Goal: Book appointment/travel/reservation

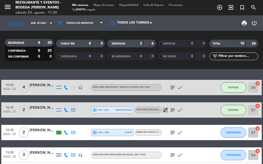
scroll to position [51, 0]
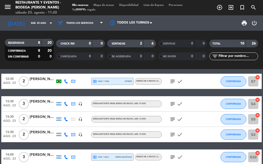
click at [46, 26] on input "sáb. 23 ago." at bounding box center [45, 23] width 34 height 8
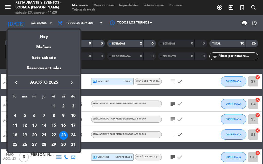
click at [66, 135] on div "23" at bounding box center [63, 135] width 9 height 9
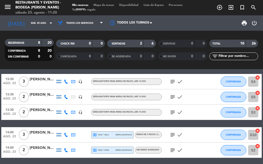
scroll to position [103, 0]
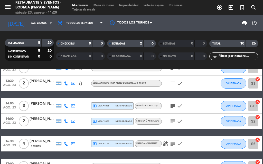
click at [171, 105] on icon "subject" at bounding box center [172, 106] width 6 height 6
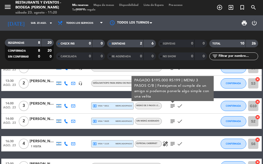
click at [171, 105] on icon "subject" at bounding box center [172, 106] width 6 height 6
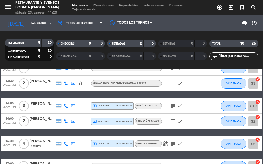
scroll to position [128, 0]
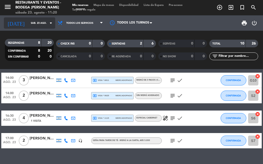
click at [35, 22] on input "sáb. 23 ago." at bounding box center [45, 23] width 34 height 8
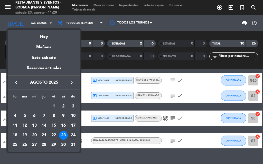
click at [73, 136] on div "24" at bounding box center [73, 135] width 9 height 9
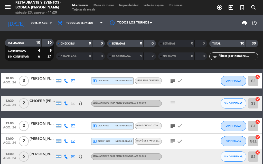
scroll to position [0, 0]
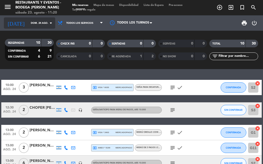
click at [40, 28] on div "[DATE] [DATE] arrow_drop_down" at bounding box center [29, 22] width 51 height 11
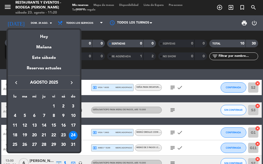
click at [16, 144] on div "25" at bounding box center [15, 145] width 9 height 9
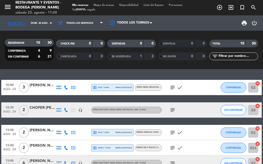
type input "lun. 25 ago."
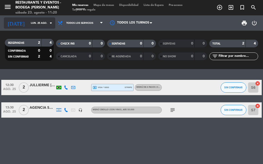
click at [36, 22] on input "lun. 25 ago." at bounding box center [45, 23] width 34 height 8
